Goal: Book appointment/travel/reservation

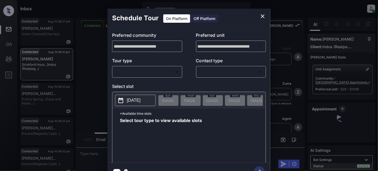
scroll to position [463, 0]
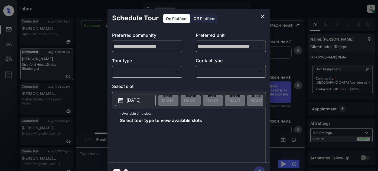
click at [263, 15] on icon "close" at bounding box center [263, 16] width 7 height 7
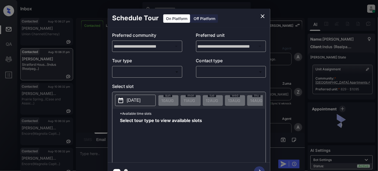
scroll to position [587, 0]
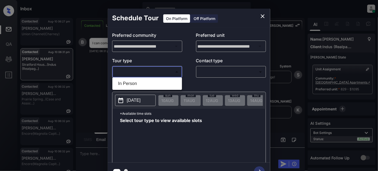
drag, startPoint x: 168, startPoint y: 69, endPoint x: 156, endPoint y: 79, distance: 15.2
click at [167, 69] on body "Inbox [PERSON_NAME] Online Set yourself offline Set yourself on break Profile S…" at bounding box center [189, 85] width 378 height 171
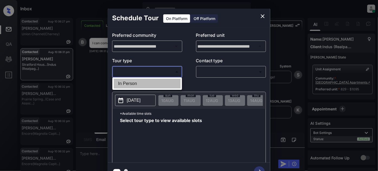
drag, startPoint x: 145, startPoint y: 84, endPoint x: 217, endPoint y: 70, distance: 73.2
click at [147, 84] on li "In Person" at bounding box center [147, 84] width 67 height 10
type input "********"
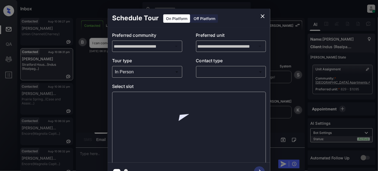
click at [216, 75] on body "Inbox Juan Carlos Manantan Online Set yourself offline Set yourself on break Pr…" at bounding box center [189, 85] width 378 height 171
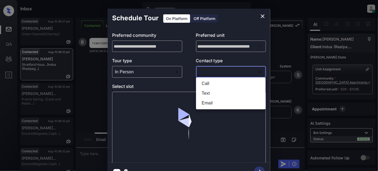
click at [216, 93] on li "Text" at bounding box center [230, 94] width 67 height 10
type input "****"
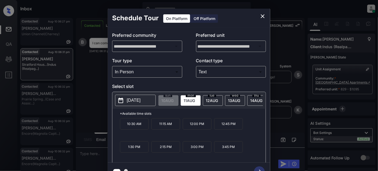
click at [174, 101] on span "11 AUG" at bounding box center [167, 100] width 12 height 5
drag, startPoint x: 173, startPoint y: 150, endPoint x: 159, endPoint y: 151, distance: 13.8
click at [159, 151] on p "2:15 PM" at bounding box center [165, 146] width 29 height 11
copy p "2:15 PM"
click at [260, 17] on icon "close" at bounding box center [263, 16] width 7 height 7
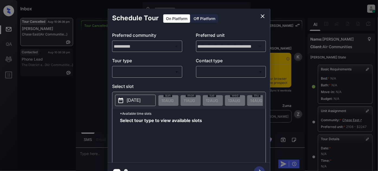
scroll to position [93, 0]
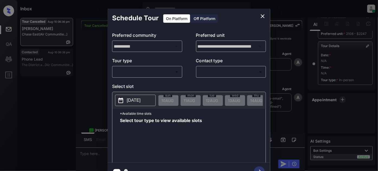
drag, startPoint x: 164, startPoint y: 66, endPoint x: 159, endPoint y: 72, distance: 7.7
click at [164, 67] on div "​ ​" at bounding box center [147, 72] width 70 height 12
click at [153, 71] on body "Inbox Juan Carlos Manantan Online Set yourself offline Set yourself on break Pr…" at bounding box center [189, 85] width 378 height 171
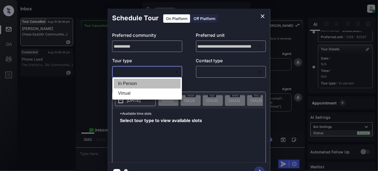
click at [134, 81] on li "In Person" at bounding box center [147, 84] width 67 height 10
type input "********"
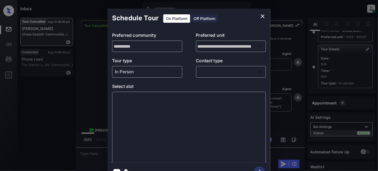
click at [224, 67] on div "​ ​" at bounding box center [231, 72] width 70 height 12
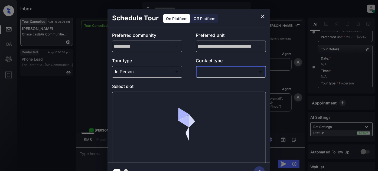
click at [219, 73] on body "Inbox Juan Carlos Manantan Online Set yourself offline Set yourself on break Pr…" at bounding box center [189, 85] width 378 height 171
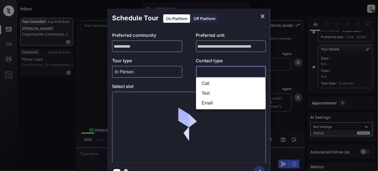
click at [206, 92] on li "Text" at bounding box center [230, 94] width 67 height 10
type input "****"
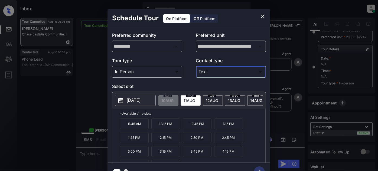
click at [135, 99] on p "[DATE]" at bounding box center [134, 100] width 14 height 7
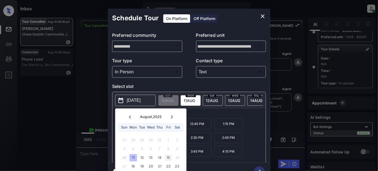
click at [168, 158] on div "15" at bounding box center [168, 157] width 7 height 7
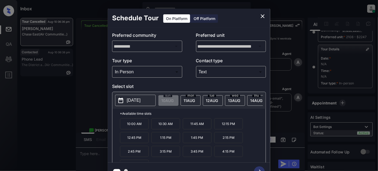
click at [205, 112] on p "*Available time slots" at bounding box center [193, 113] width 146 height 9
click at [198, 118] on p "*Available time slots" at bounding box center [193, 113] width 146 height 9
click at [200, 123] on p "11:45 AM" at bounding box center [197, 123] width 29 height 11
click at [259, 167] on icon "button" at bounding box center [259, 172] width 11 height 11
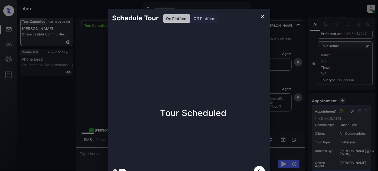
click at [264, 16] on icon "close" at bounding box center [263, 16] width 7 height 7
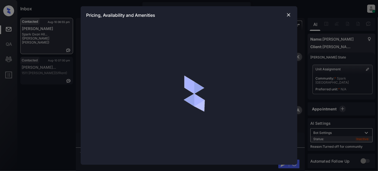
scroll to position [507, 0]
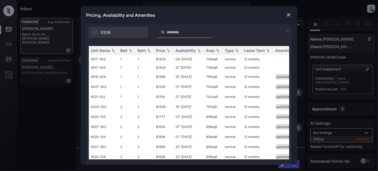
click at [287, 30] on img at bounding box center [287, 31] width 7 height 7
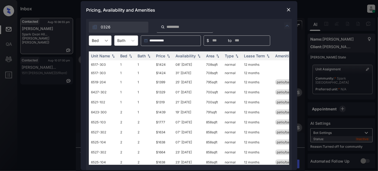
click at [107, 40] on icon at bounding box center [106, 40] width 5 height 5
click at [96, 63] on div "2" at bounding box center [100, 64] width 23 height 10
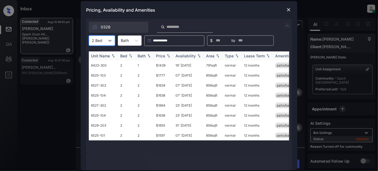
click at [164, 57] on div "Price" at bounding box center [160, 56] width 9 height 5
click at [187, 85] on td "07' Aug 25" at bounding box center [188, 85] width 31 height 10
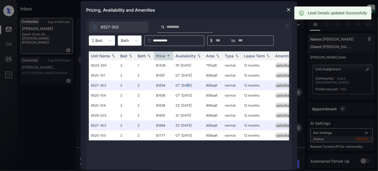
click at [288, 9] on img at bounding box center [288, 9] width 5 height 5
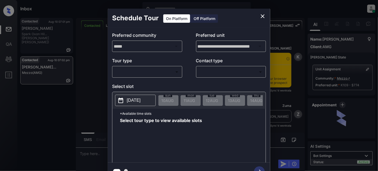
scroll to position [961, 0]
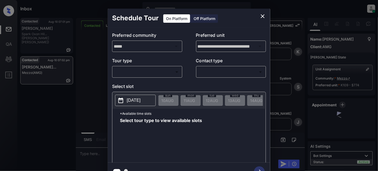
click at [158, 73] on body "Inbox [PERSON_NAME] Online Set yourself offline Set yourself on break Profile S…" at bounding box center [189, 85] width 378 height 171
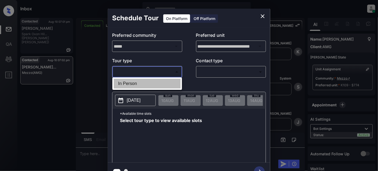
click at [134, 86] on li "In Person" at bounding box center [147, 84] width 67 height 10
type input "********"
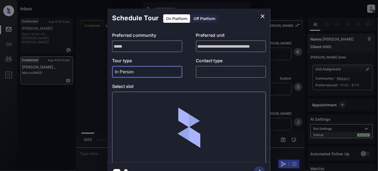
click at [217, 73] on body "Inbox [PERSON_NAME] Online Set yourself offline Set yourself on break Profile S…" at bounding box center [189, 85] width 378 height 171
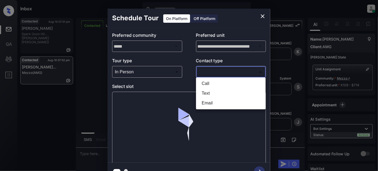
click at [211, 95] on li "Text" at bounding box center [230, 94] width 67 height 10
type input "****"
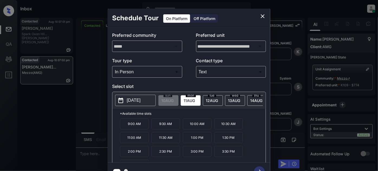
click at [141, 98] on p "[DATE]" at bounding box center [134, 100] width 14 height 7
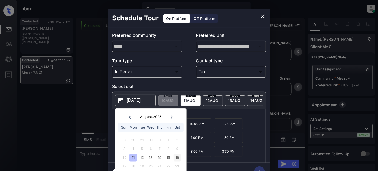
click at [178, 157] on div "16" at bounding box center [177, 157] width 7 height 7
click at [211, 115] on p "*Available time slots" at bounding box center [193, 113] width 146 height 9
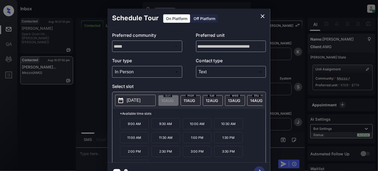
click at [164, 154] on p "2:30 PM" at bounding box center [165, 151] width 29 height 11
click at [261, 169] on icon "button" at bounding box center [259, 172] width 11 height 11
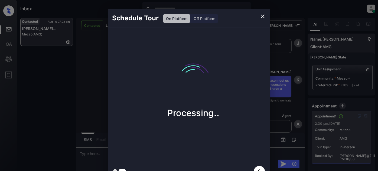
scroll to position [1110, 0]
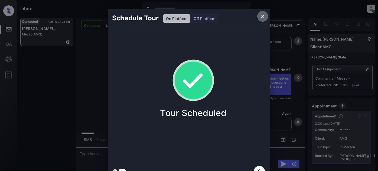
click at [263, 17] on icon "close" at bounding box center [263, 16] width 7 height 7
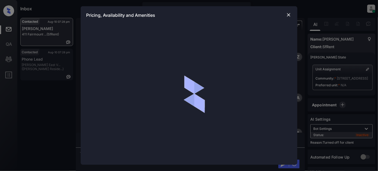
scroll to position [1001, 0]
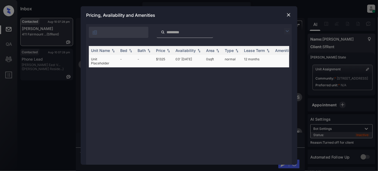
click at [189, 58] on td "03' [DATE]" at bounding box center [188, 61] width 31 height 12
click at [189, 58] on td "03' Jan 19" at bounding box center [188, 61] width 31 height 12
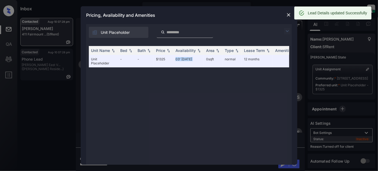
click at [287, 13] on img at bounding box center [288, 14] width 5 height 5
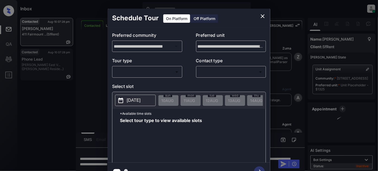
scroll to position [1001, 0]
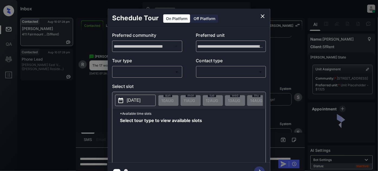
click at [205, 17] on div "Off Platform" at bounding box center [204, 18] width 27 height 8
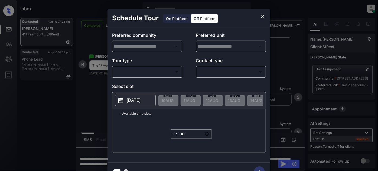
type input "**********"
click at [151, 70] on body "Inbox Juan Carlos Manantan Online Set yourself offline Set yourself on break Pr…" at bounding box center [189, 85] width 378 height 171
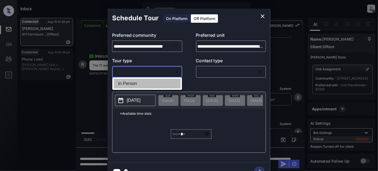
click at [132, 85] on li "In Person" at bounding box center [147, 84] width 67 height 10
type input "********"
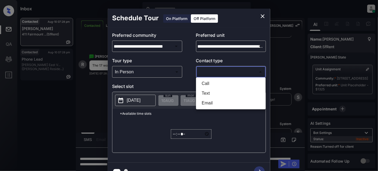
click at [217, 73] on body "Inbox Juan Carlos Manantan Online Set yourself offline Set yourself on break Pr…" at bounding box center [189, 85] width 378 height 171
click at [215, 92] on li "Text" at bounding box center [230, 94] width 67 height 10
type input "****"
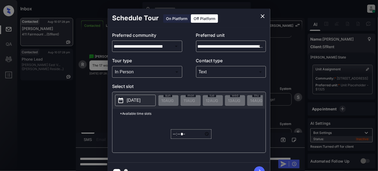
click at [141, 100] on p "[DATE]" at bounding box center [134, 100] width 14 height 7
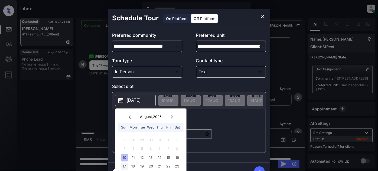
click at [124, 166] on div "17" at bounding box center [124, 166] width 7 height 7
click at [222, 118] on p "*Available time slots" at bounding box center [193, 113] width 146 height 9
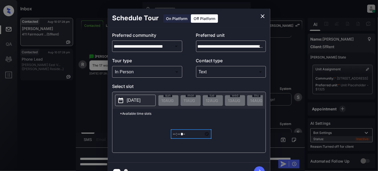
click at [177, 136] on input "*****" at bounding box center [191, 133] width 41 height 9
type input "*****"
click at [257, 167] on icon "button" at bounding box center [259, 172] width 11 height 11
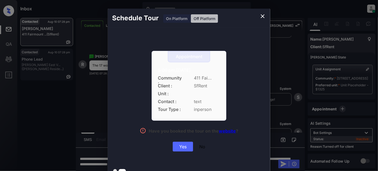
click at [184, 145] on div "Yes" at bounding box center [183, 147] width 20 height 10
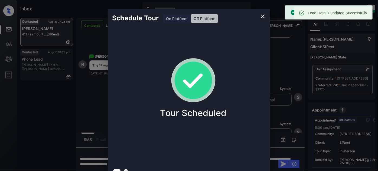
click at [261, 17] on icon "close" at bounding box center [263, 16] width 4 height 4
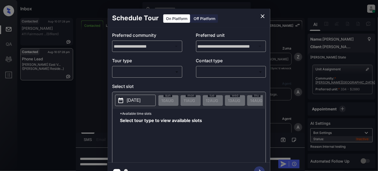
scroll to position [986, 0]
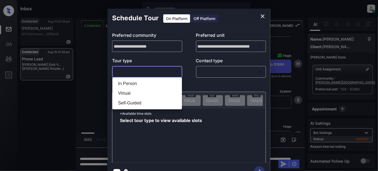
click at [131, 75] on body "Inbox Juan Carlos Manantan Online Set yourself offline Set yourself on break Pr…" at bounding box center [189, 85] width 378 height 171
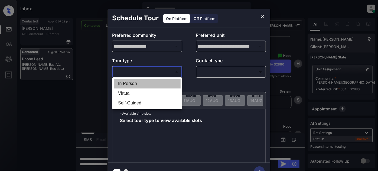
click at [130, 84] on li "In Person" at bounding box center [147, 84] width 67 height 10
type input "********"
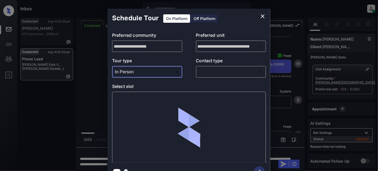
click at [209, 74] on body "Inbox Juan Carlos Manantan Online Set yourself offline Set yourself on break Pr…" at bounding box center [189, 85] width 378 height 171
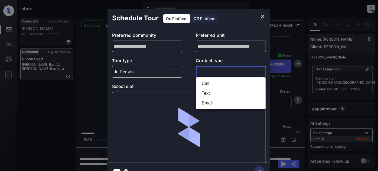
click at [210, 93] on li "Text" at bounding box center [230, 94] width 67 height 10
type input "****"
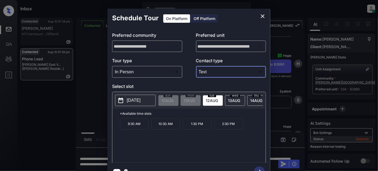
click at [137, 101] on p "[DATE]" at bounding box center [134, 100] width 14 height 7
click at [256, 17] on div "Schedule Tour On Platform Off Platform" at bounding box center [189, 18] width 163 height 19
click at [259, 16] on button "close" at bounding box center [262, 16] width 11 height 11
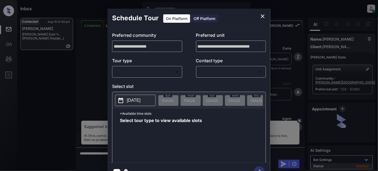
click at [135, 70] on body "Inbox [PERSON_NAME] Online Set yourself offline Set yourself on break Profile S…" at bounding box center [189, 85] width 378 height 171
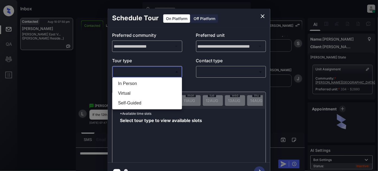
click at [131, 83] on li "In Person" at bounding box center [147, 84] width 67 height 10
type input "********"
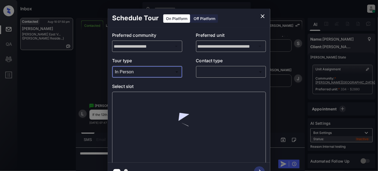
click at [211, 73] on body "Inbox [PERSON_NAME] Online Set yourself offline Set yourself on break Profile S…" at bounding box center [189, 85] width 378 height 171
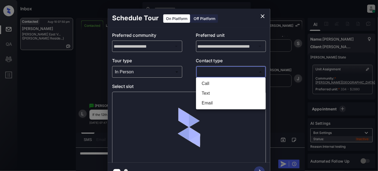
click at [207, 94] on li "Text" at bounding box center [230, 94] width 67 height 10
type input "****"
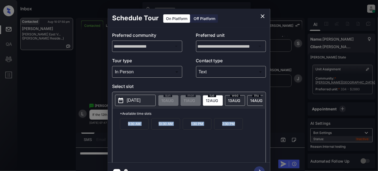
drag, startPoint x: 234, startPoint y: 126, endPoint x: 124, endPoint y: 126, distance: 109.7
click at [124, 126] on div "9:30 AM 10:30 AM 1:30 PM 2:30 PM" at bounding box center [193, 139] width 146 height 43
click at [263, 14] on icon "close" at bounding box center [263, 16] width 7 height 7
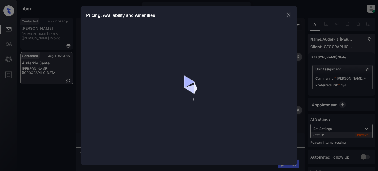
scroll to position [740, 0]
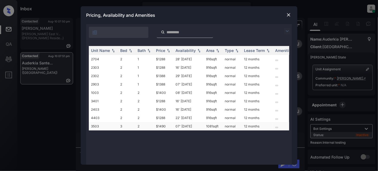
click at [183, 124] on td "07' Sep 25" at bounding box center [188, 126] width 31 height 8
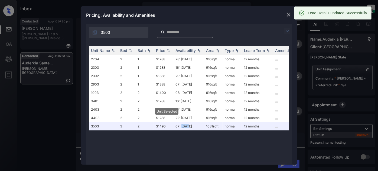
click at [288, 15] on img at bounding box center [288, 14] width 5 height 5
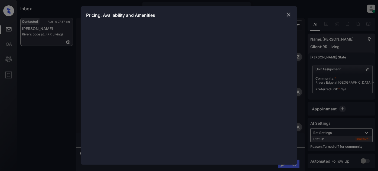
scroll to position [519, 0]
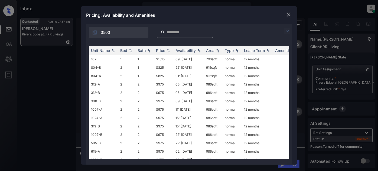
click at [287, 30] on img at bounding box center [287, 31] width 7 height 7
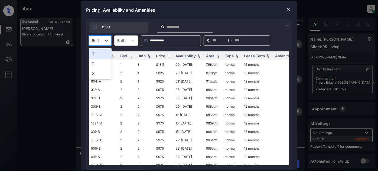
click at [105, 44] on div at bounding box center [107, 41] width 10 height 10
click at [98, 62] on div "2" at bounding box center [100, 64] width 23 height 10
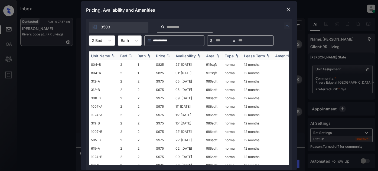
click at [162, 54] on div "Price" at bounding box center [160, 56] width 9 height 5
click at [287, 9] on img at bounding box center [288, 9] width 5 height 5
